Goal: Transaction & Acquisition: Purchase product/service

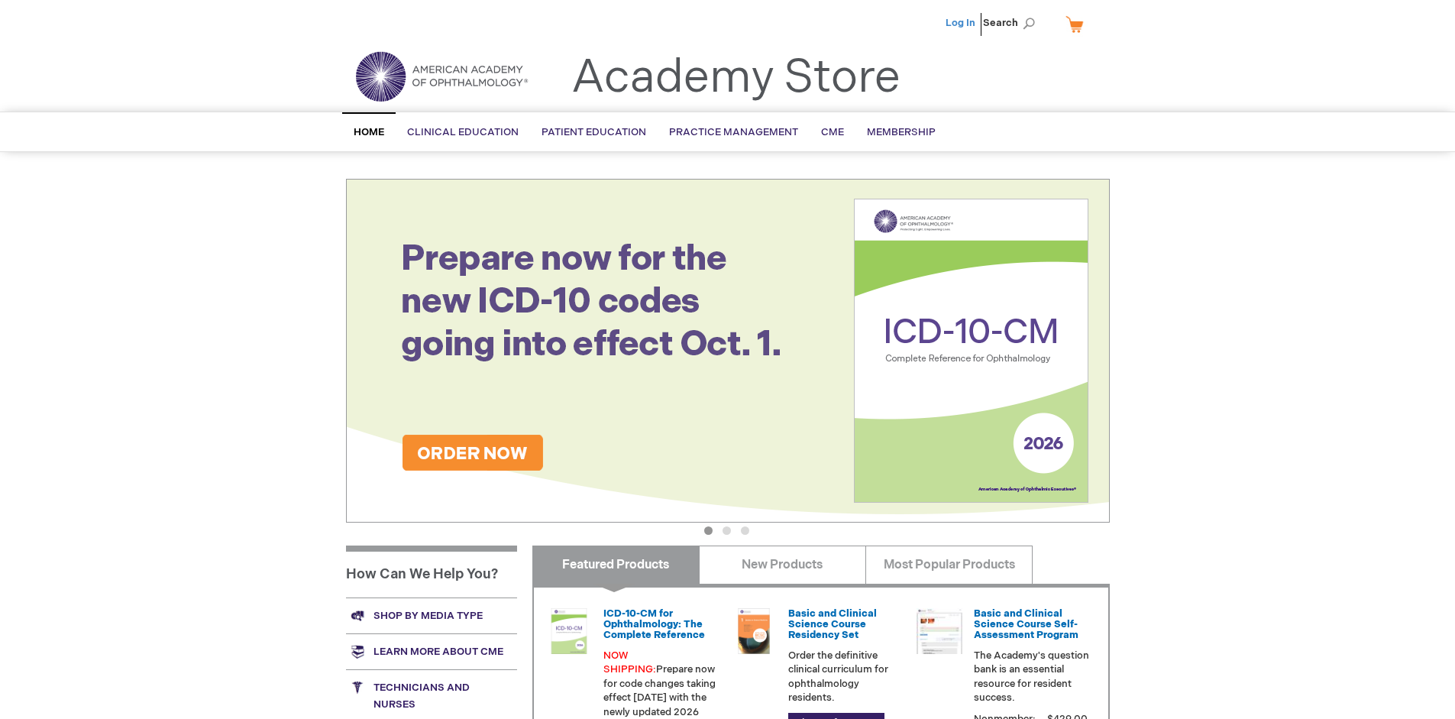
click at [961, 23] on link "Log In" at bounding box center [960, 23] width 30 height 12
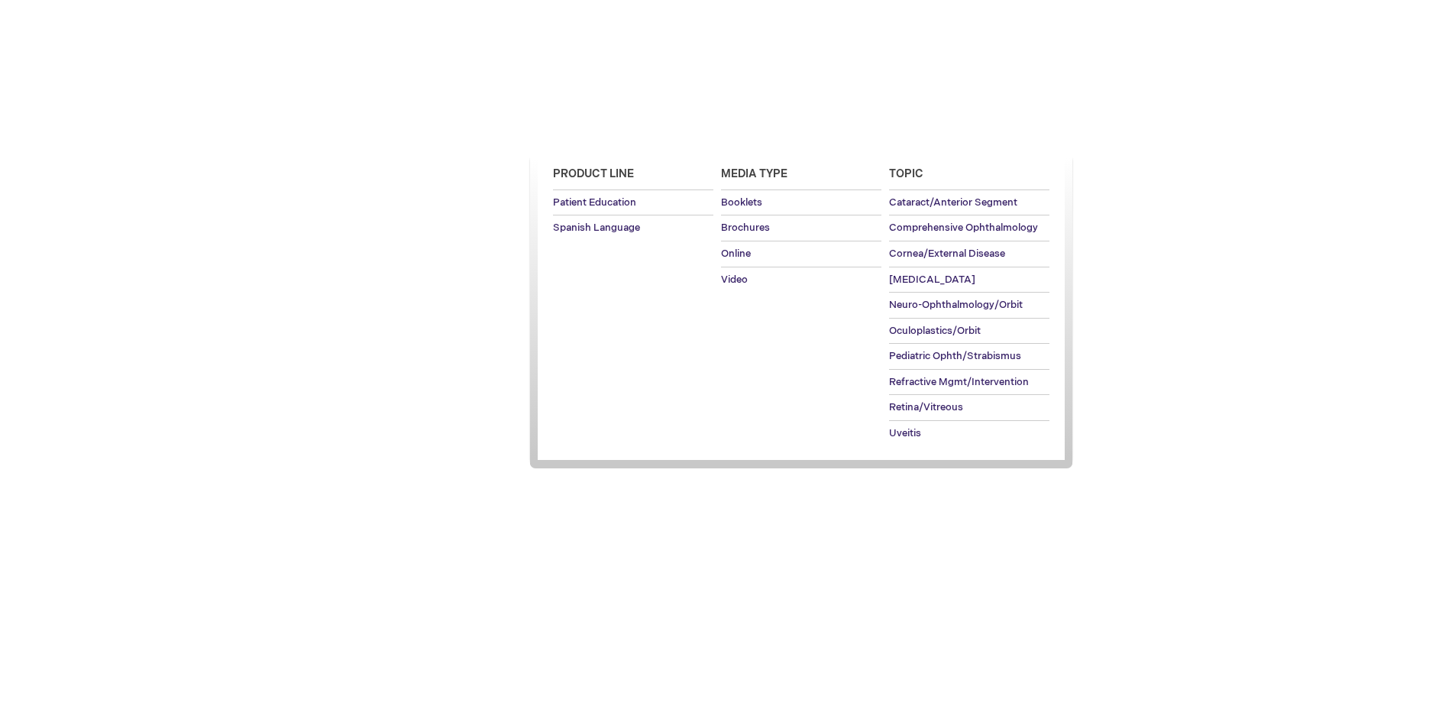
click at [590, 132] on span "Patient Education" at bounding box center [593, 132] width 105 height 12
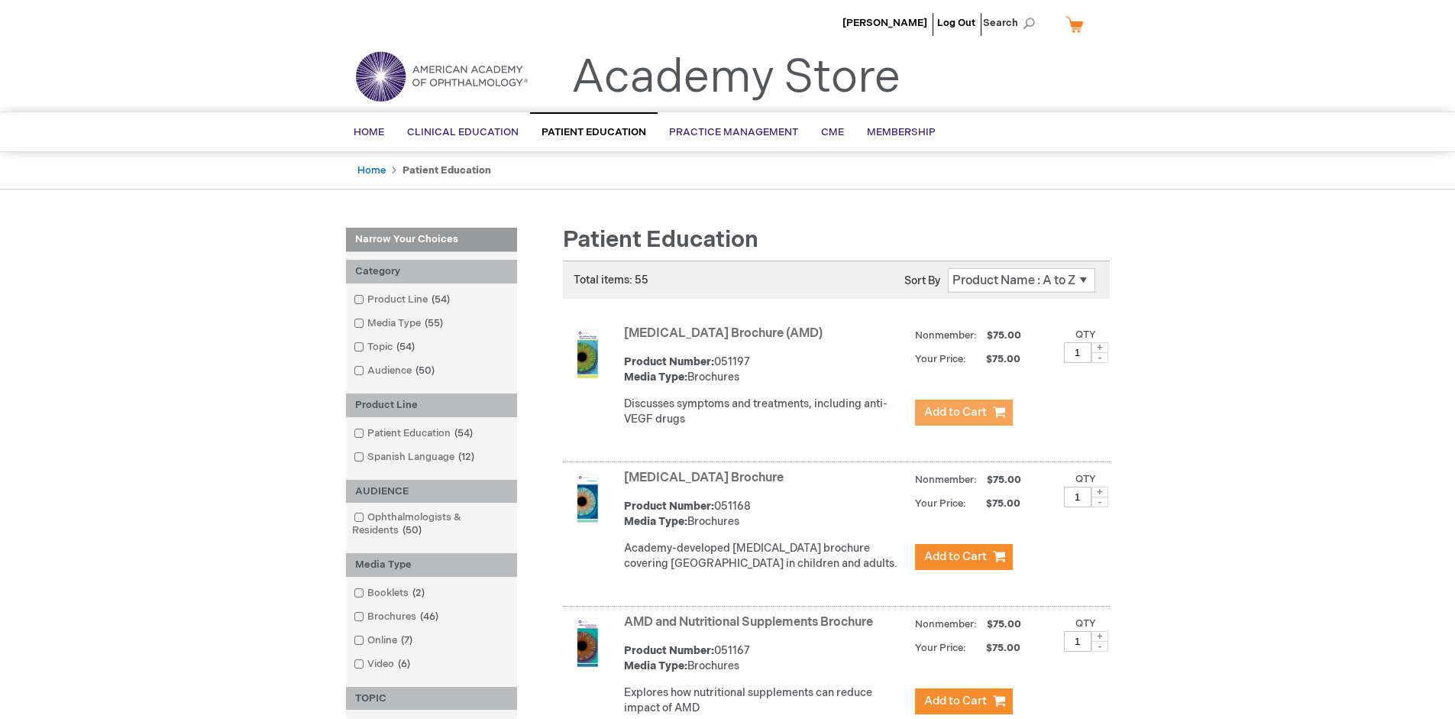
click at [963, 412] on span "Add to Cart" at bounding box center [955, 412] width 63 height 15
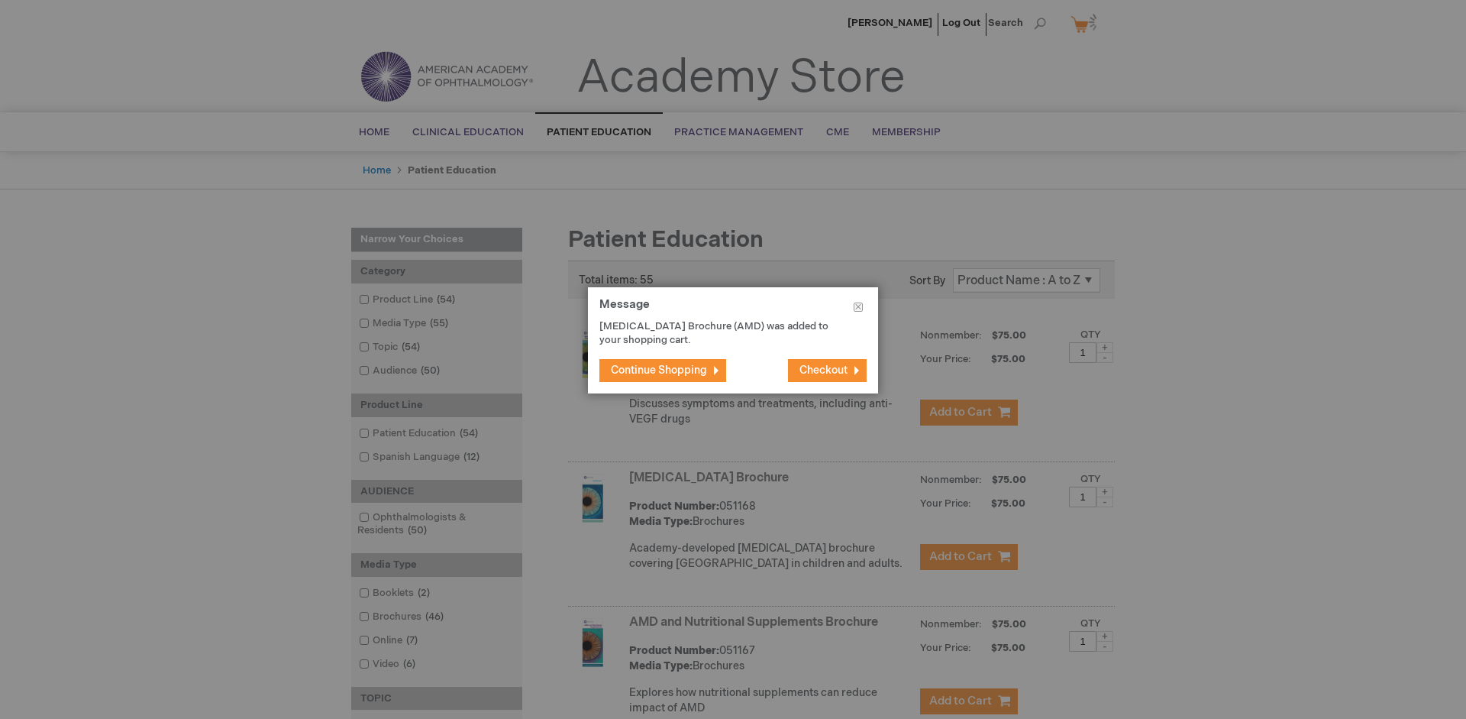
click at [659, 370] on span "Continue Shopping" at bounding box center [659, 369] width 96 height 13
